Goal: Information Seeking & Learning: Learn about a topic

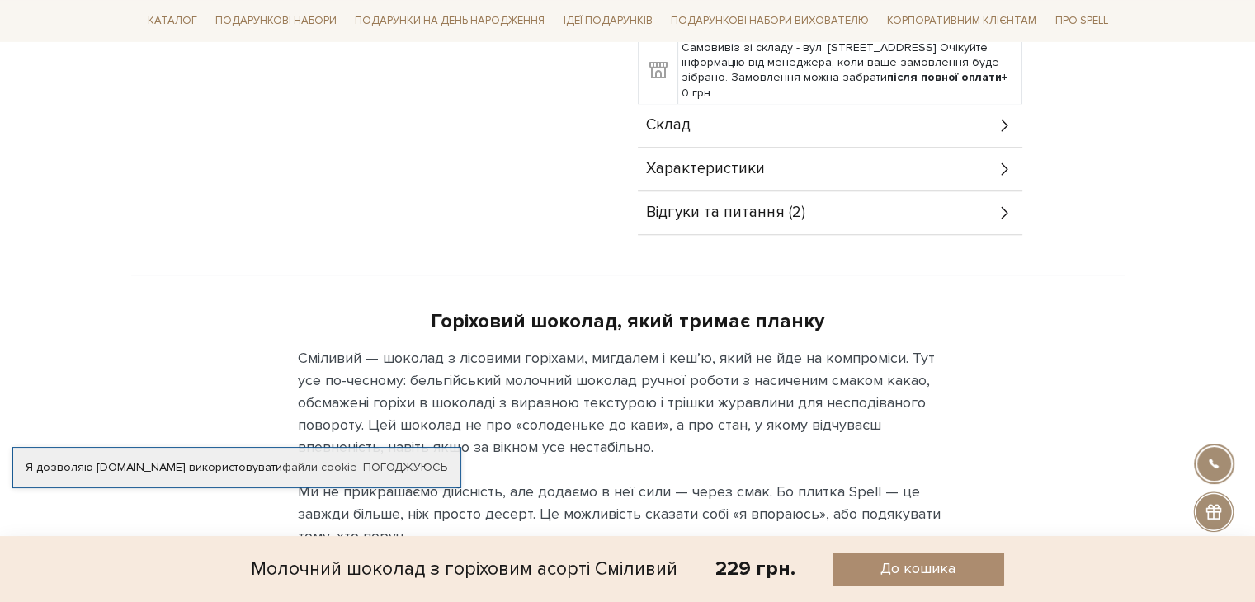
scroll to position [990, 0]
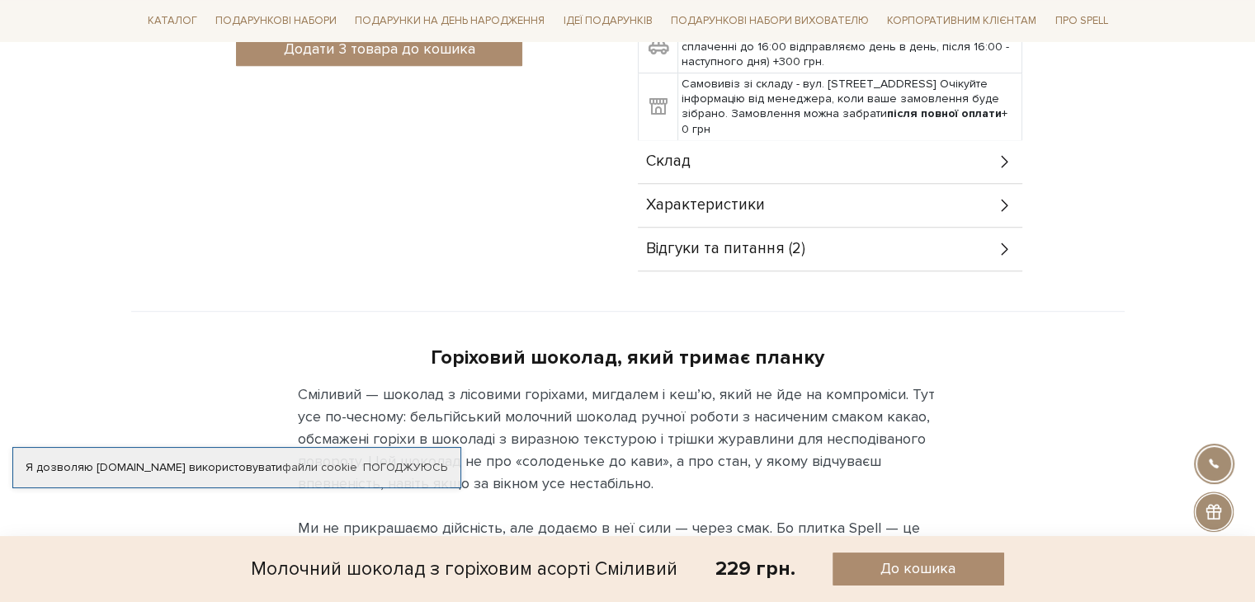
click at [714, 198] on span "Характеристики" at bounding box center [705, 205] width 119 height 15
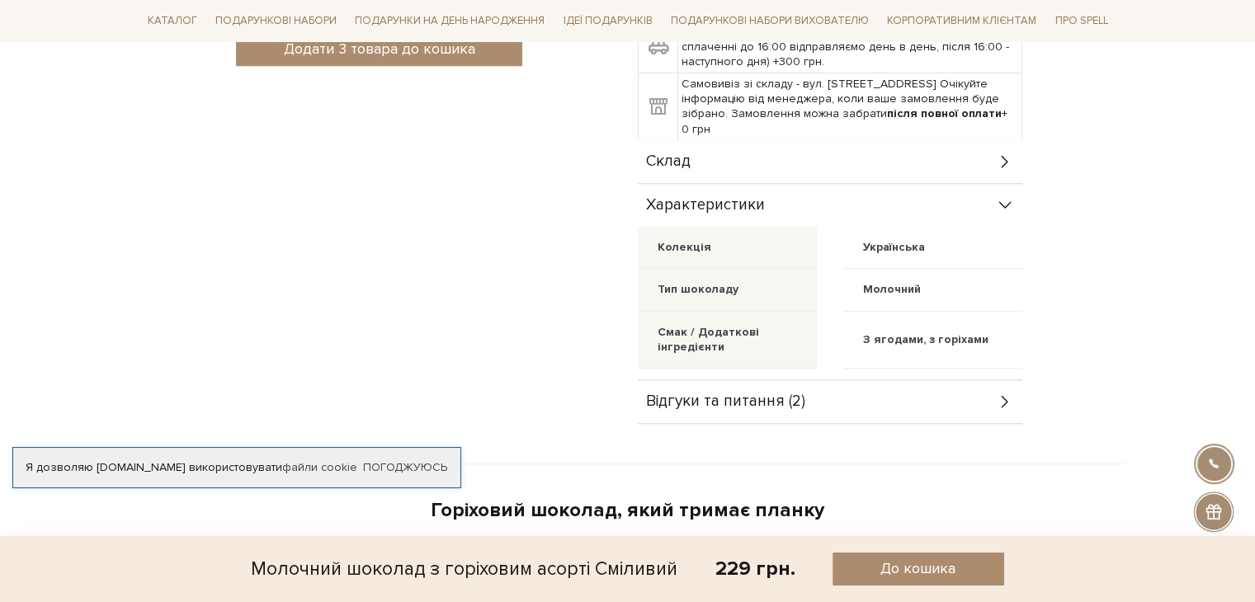
click at [772, 394] on span "Відгуки та питання (2)" at bounding box center [725, 401] width 159 height 15
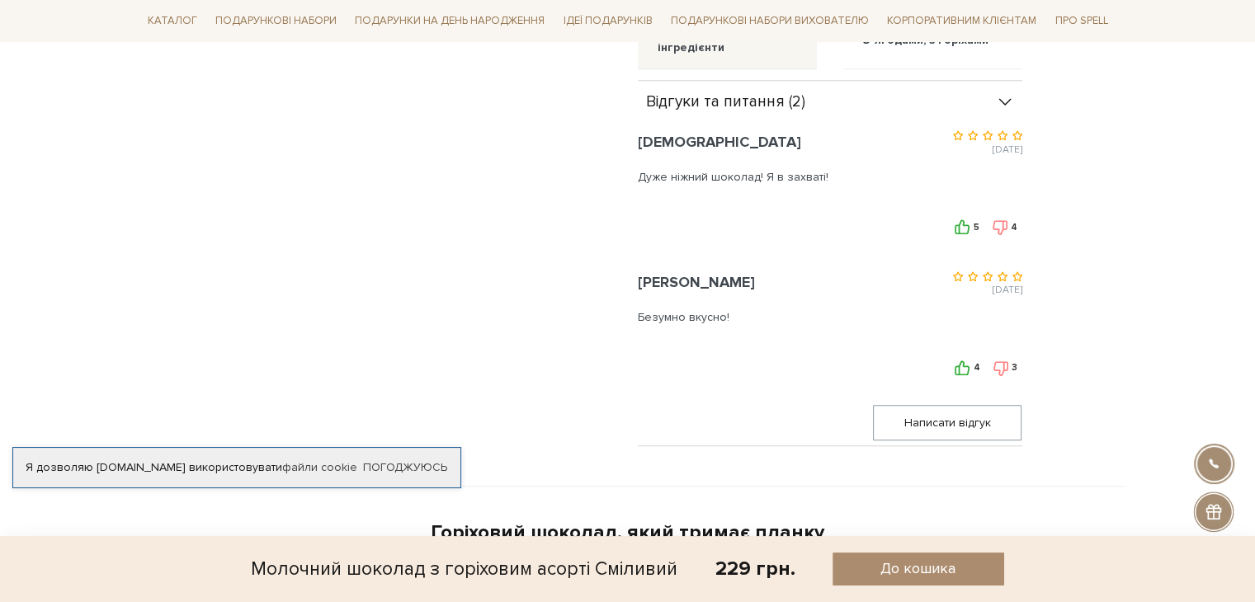
scroll to position [908, 0]
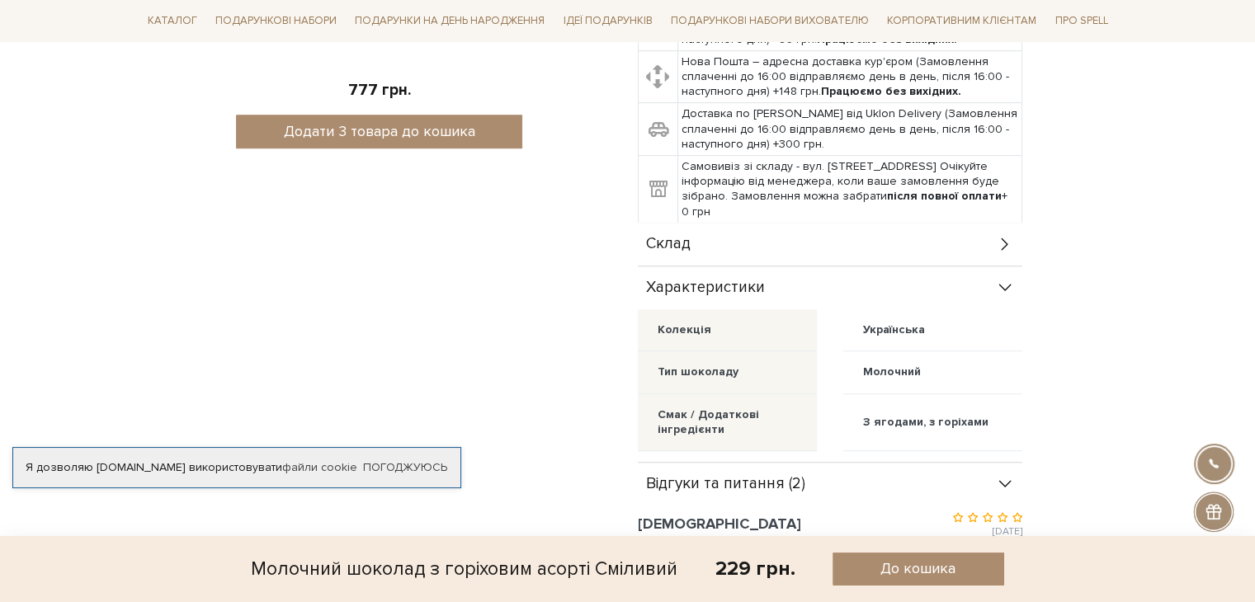
click at [667, 237] on span "Склад" at bounding box center [668, 244] width 45 height 15
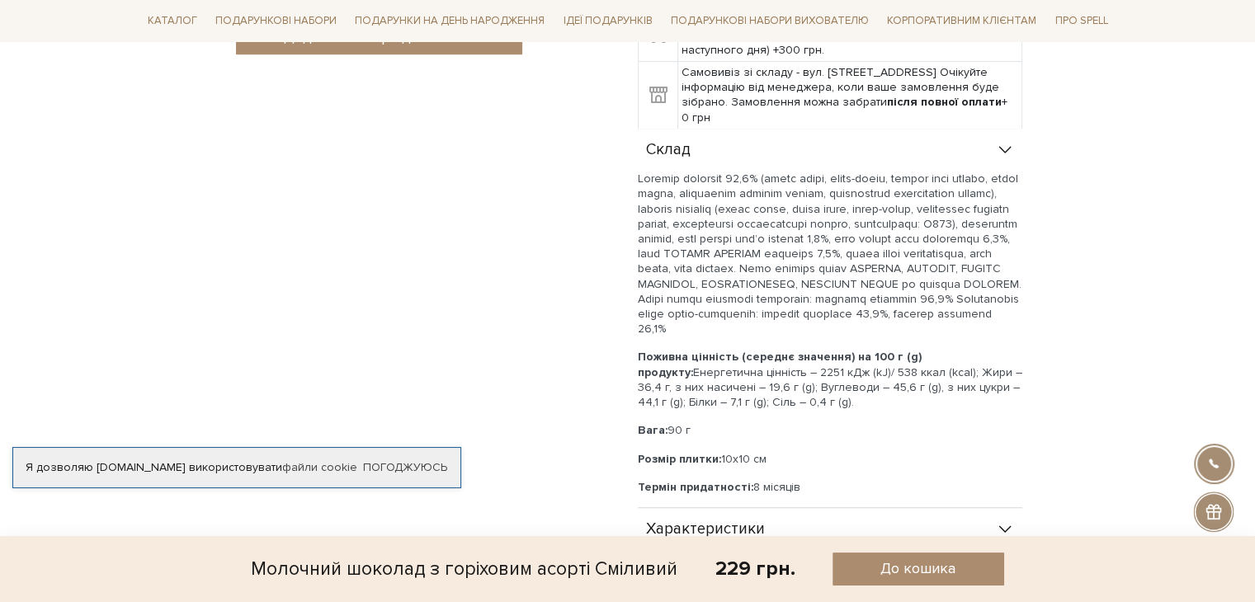
scroll to position [1073, 0]
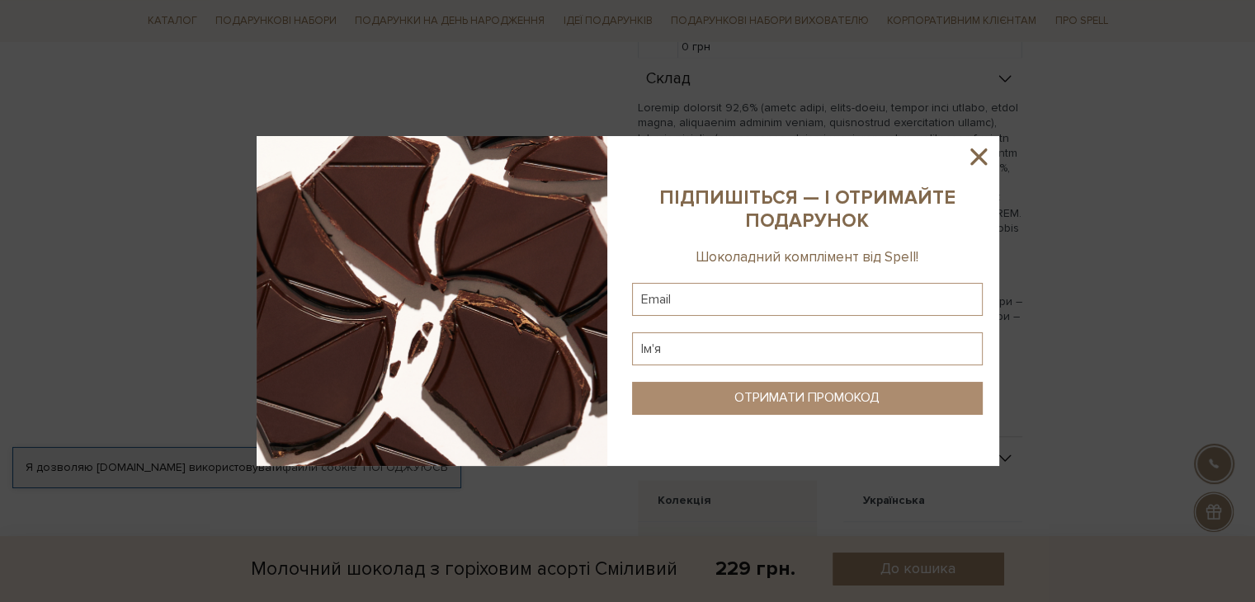
drag, startPoint x: 973, startPoint y: 153, endPoint x: 957, endPoint y: 158, distance: 17.2
click at [973, 151] on icon at bounding box center [979, 157] width 17 height 17
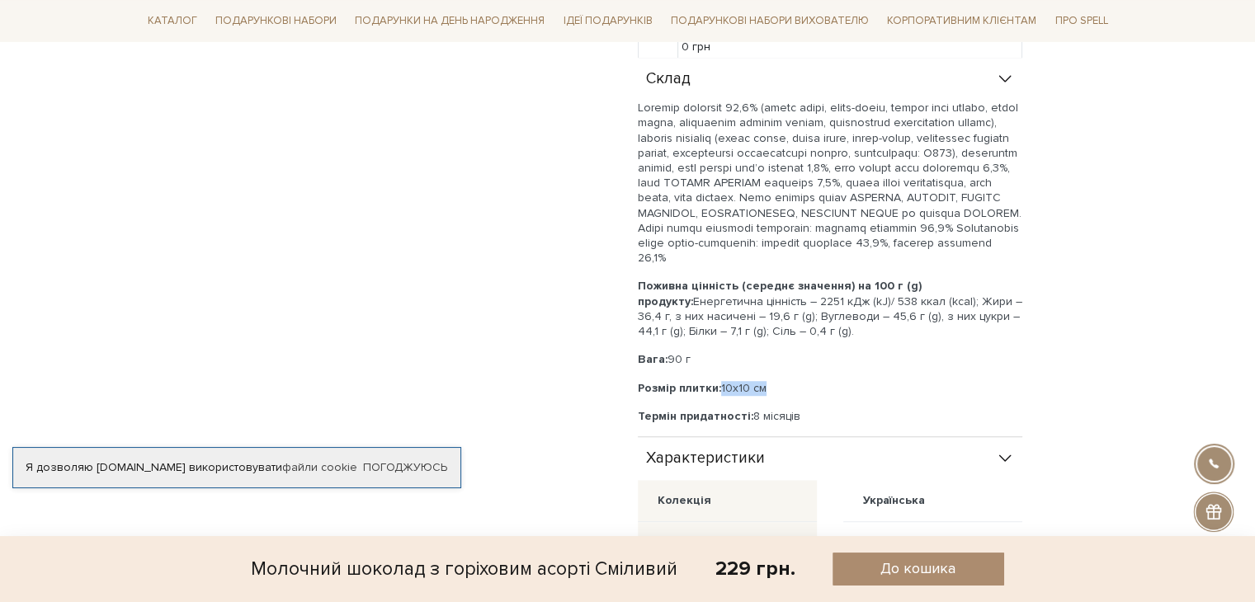
drag, startPoint x: 723, startPoint y: 371, endPoint x: 773, endPoint y: 368, distance: 50.4
click at [773, 381] on p "Розмір плитки: 10х10 см" at bounding box center [830, 388] width 385 height 15
copy p "10х10 см"
click at [1075, 354] on div "Доставка Нова Пошта – відділення або поштомат (Замовлення сплаченні до 16:00 ві…" at bounding box center [876, 395] width 477 height 1210
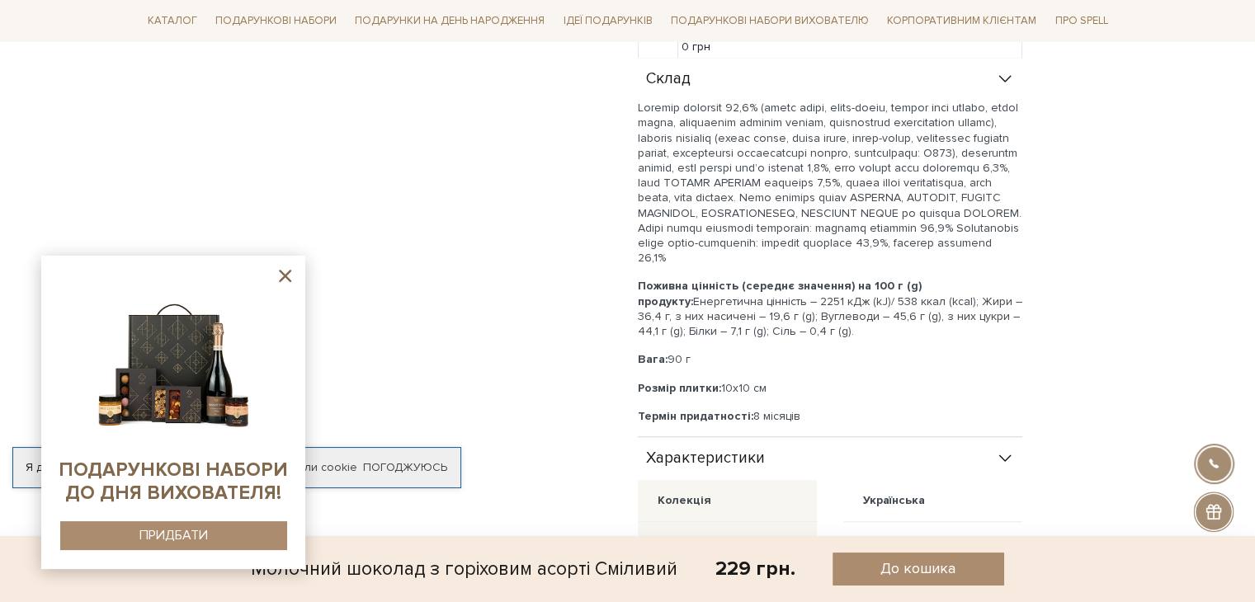
click at [287, 282] on icon at bounding box center [285, 276] width 21 height 21
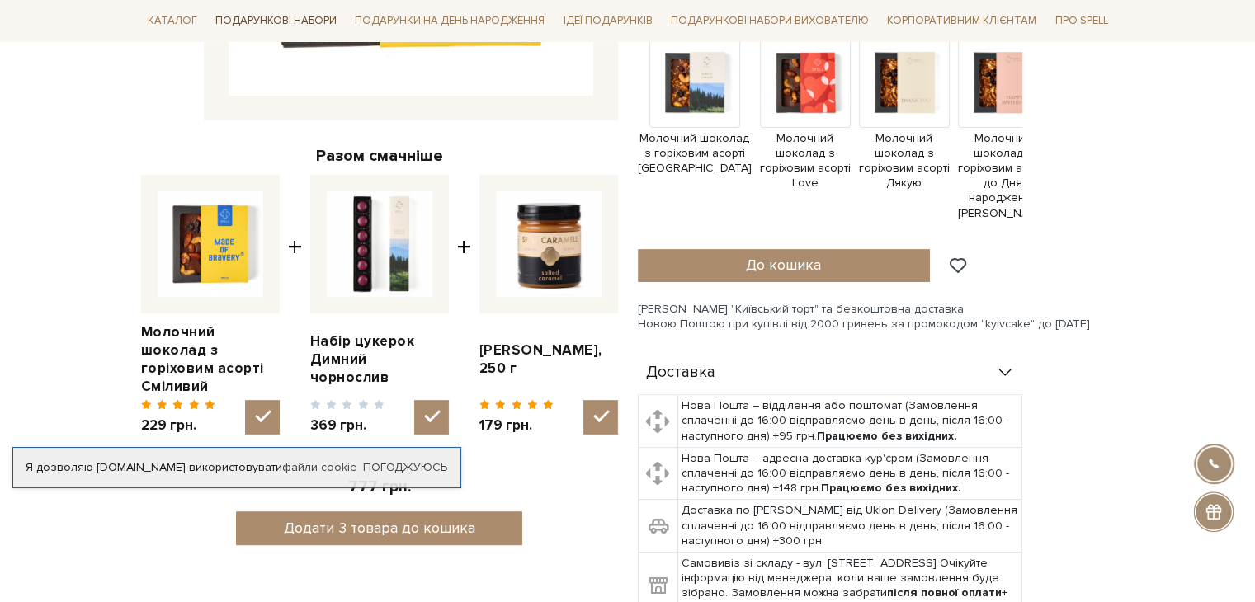
scroll to position [495, 0]
